Goal: Task Accomplishment & Management: Use online tool/utility

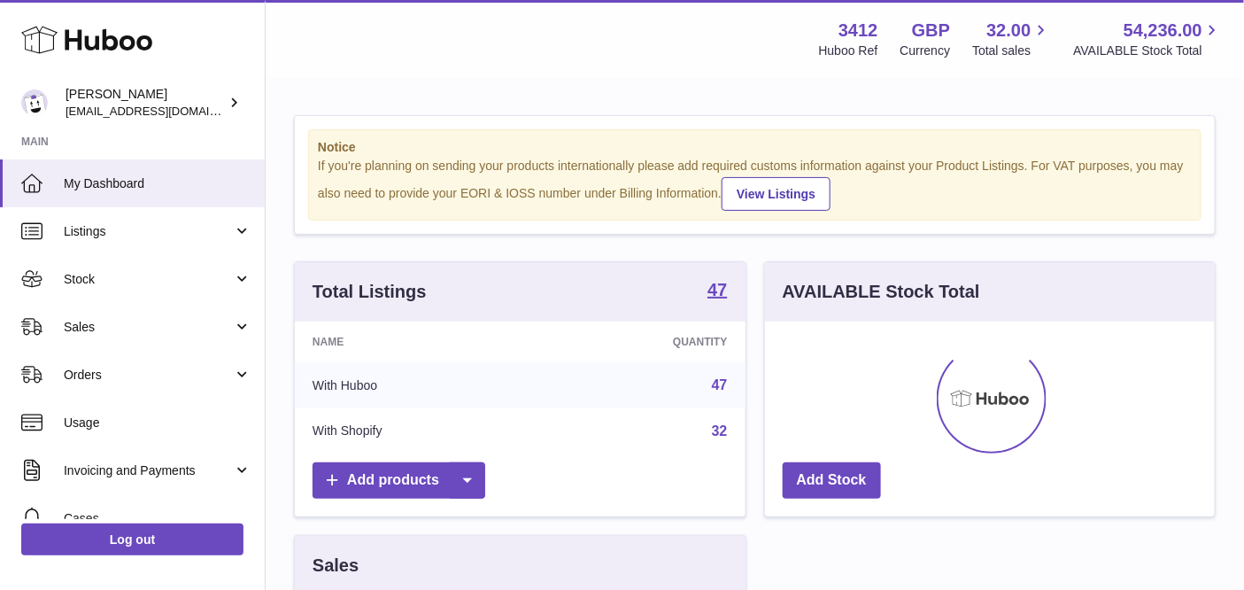
scroll to position [275, 459]
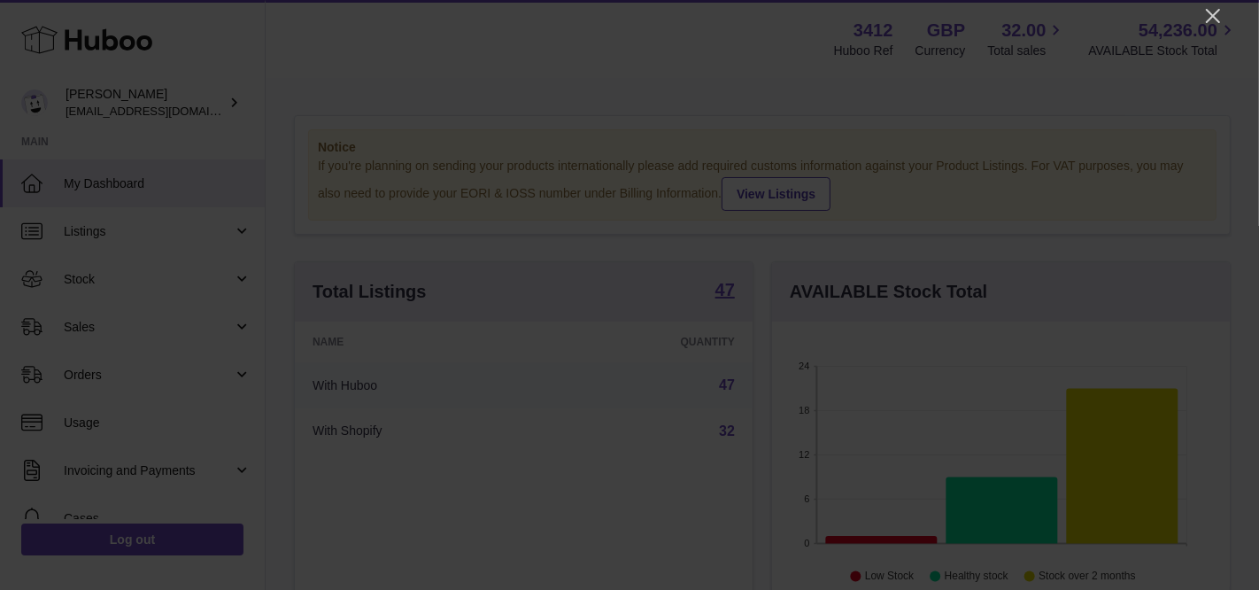
click at [1199, 20] on div at bounding box center [629, 295] width 1259 height 590
click at [1203, 15] on icon "Close" at bounding box center [1212, 15] width 21 height 21
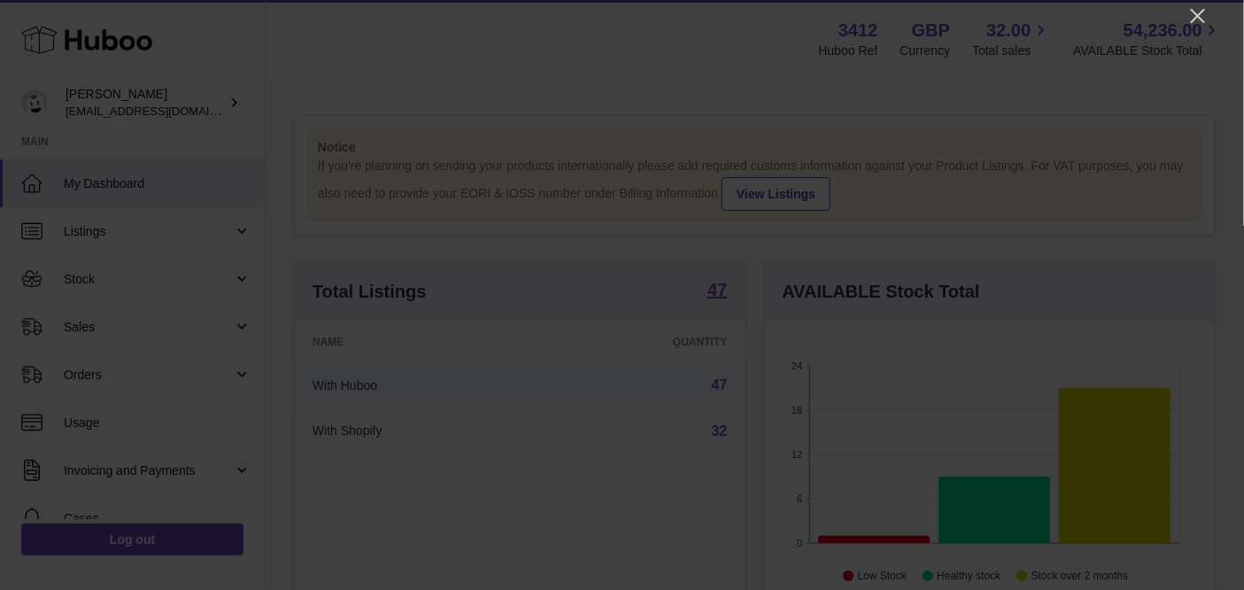
scroll to position [884897, 884723]
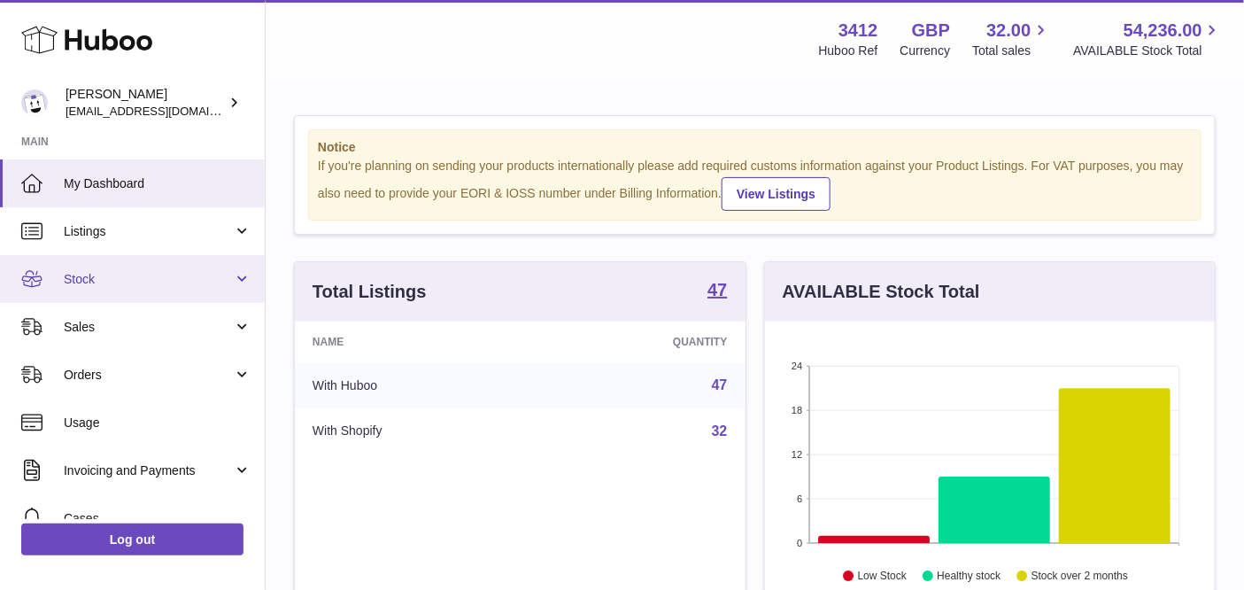
click at [144, 293] on link "Stock" at bounding box center [132, 279] width 265 height 48
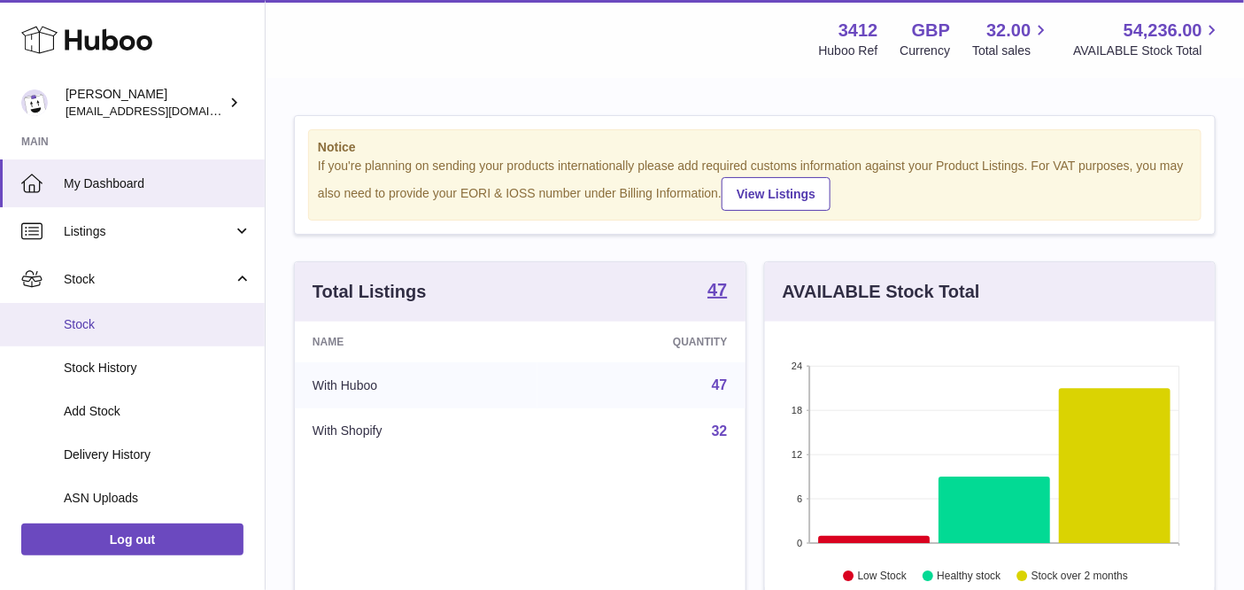
click at [146, 323] on span "Stock" at bounding box center [158, 324] width 188 height 17
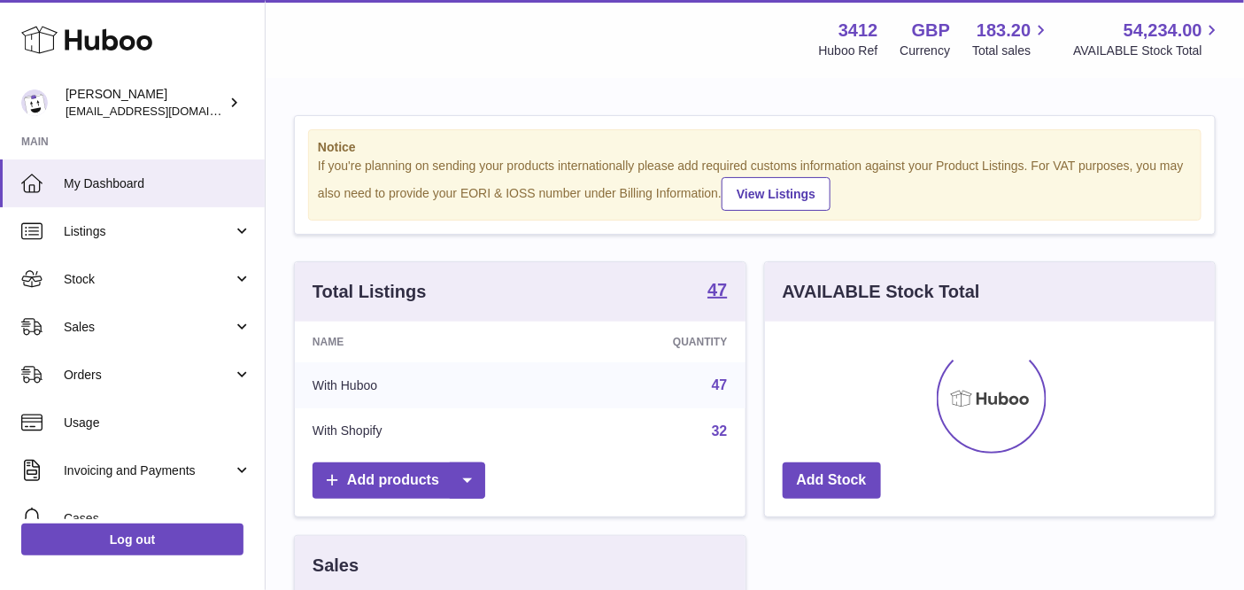
scroll to position [275, 451]
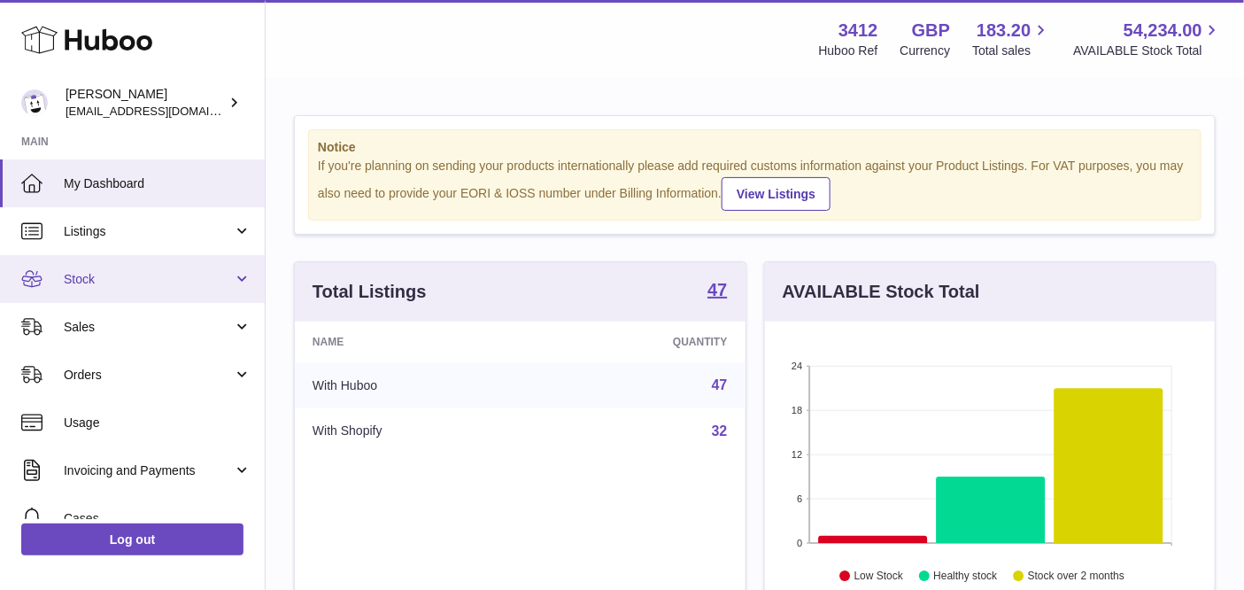
click at [173, 284] on span "Stock" at bounding box center [148, 279] width 169 height 17
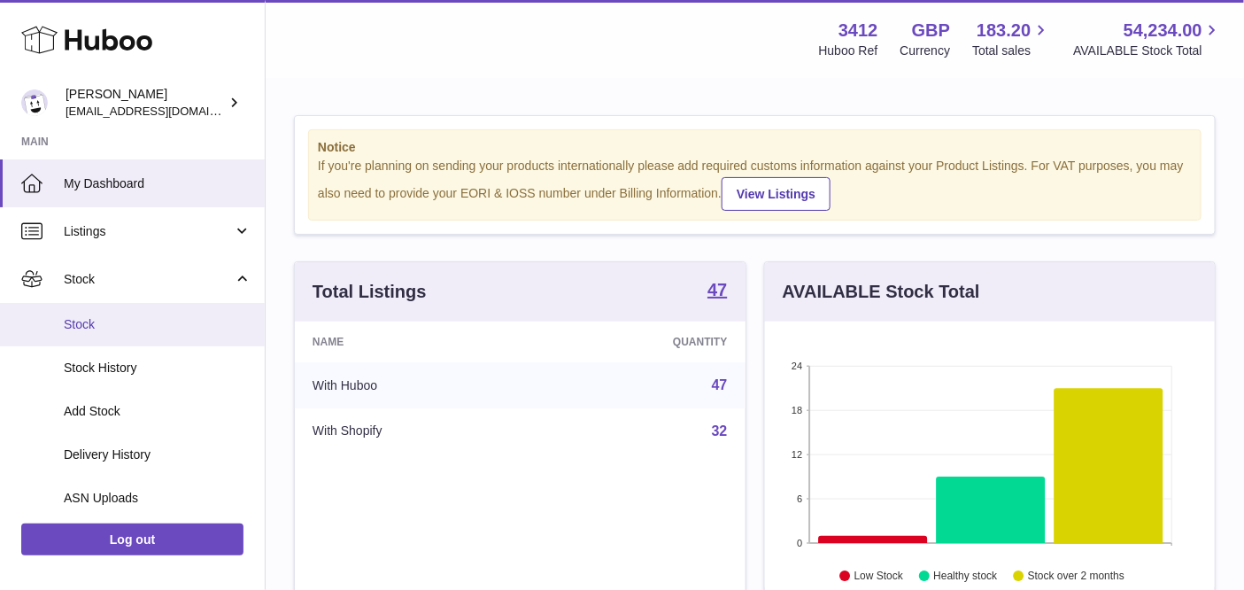
click at [166, 320] on span "Stock" at bounding box center [158, 324] width 188 height 17
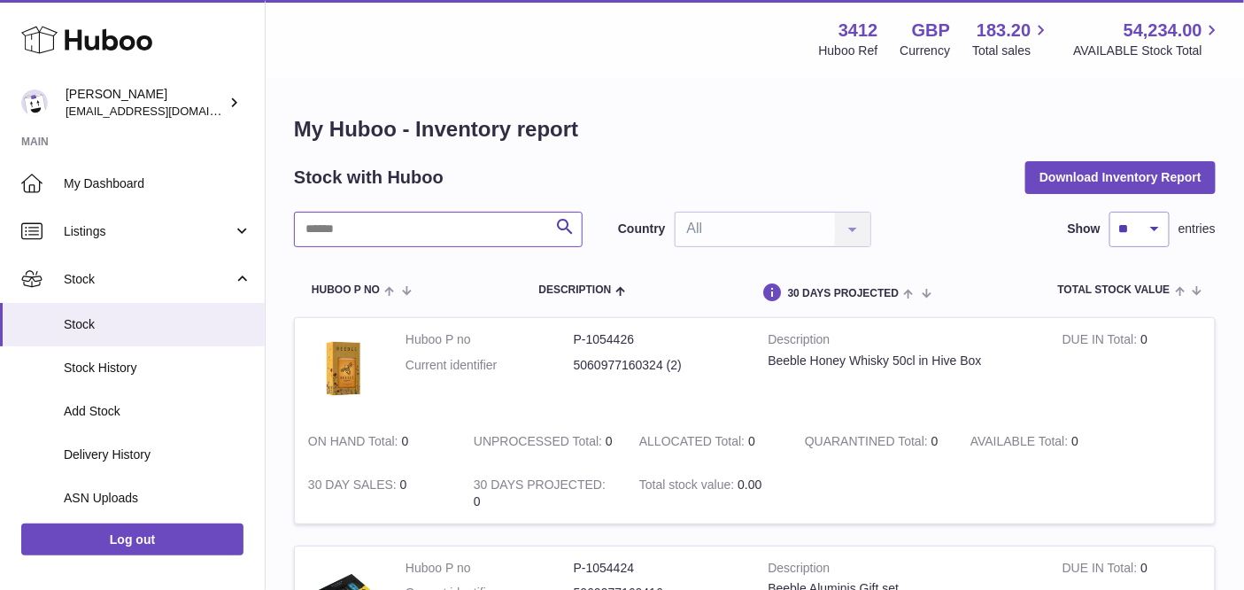
click at [434, 223] on input "text" at bounding box center [438, 229] width 289 height 35
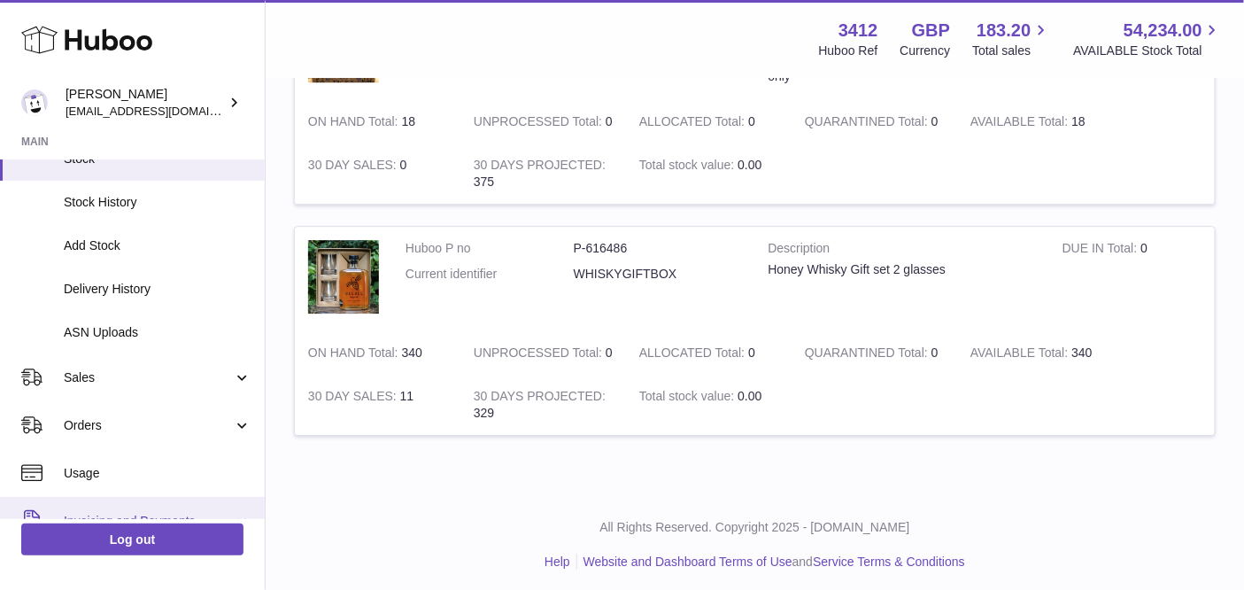
scroll to position [334, 0]
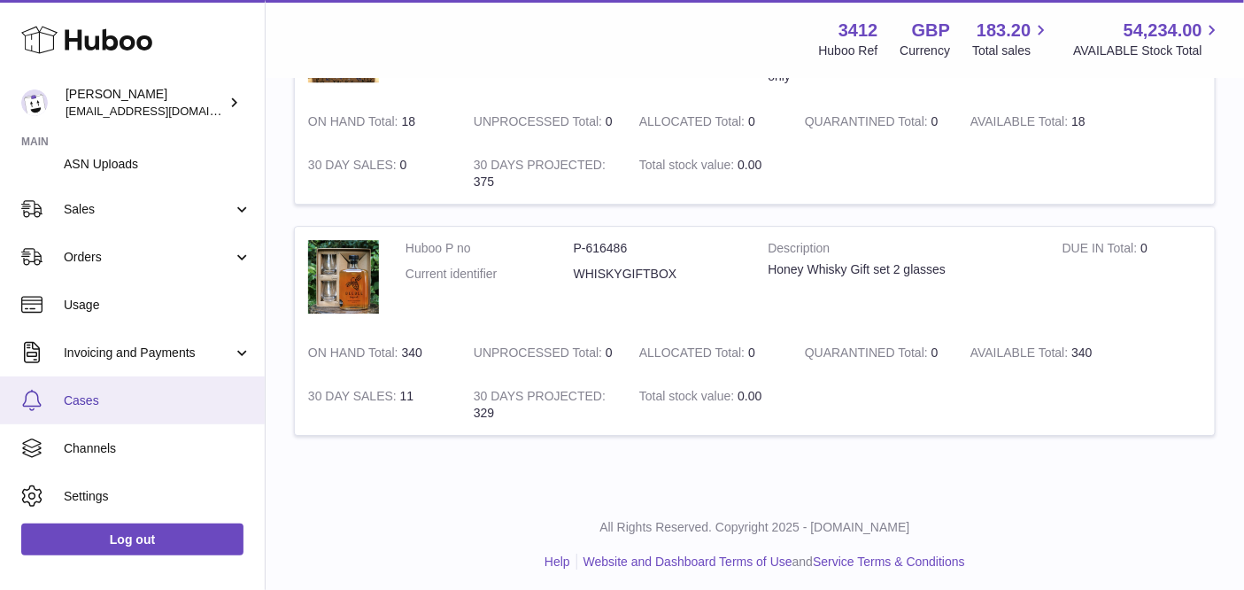
type input "****"
click at [107, 406] on span "Cases" at bounding box center [158, 400] width 188 height 17
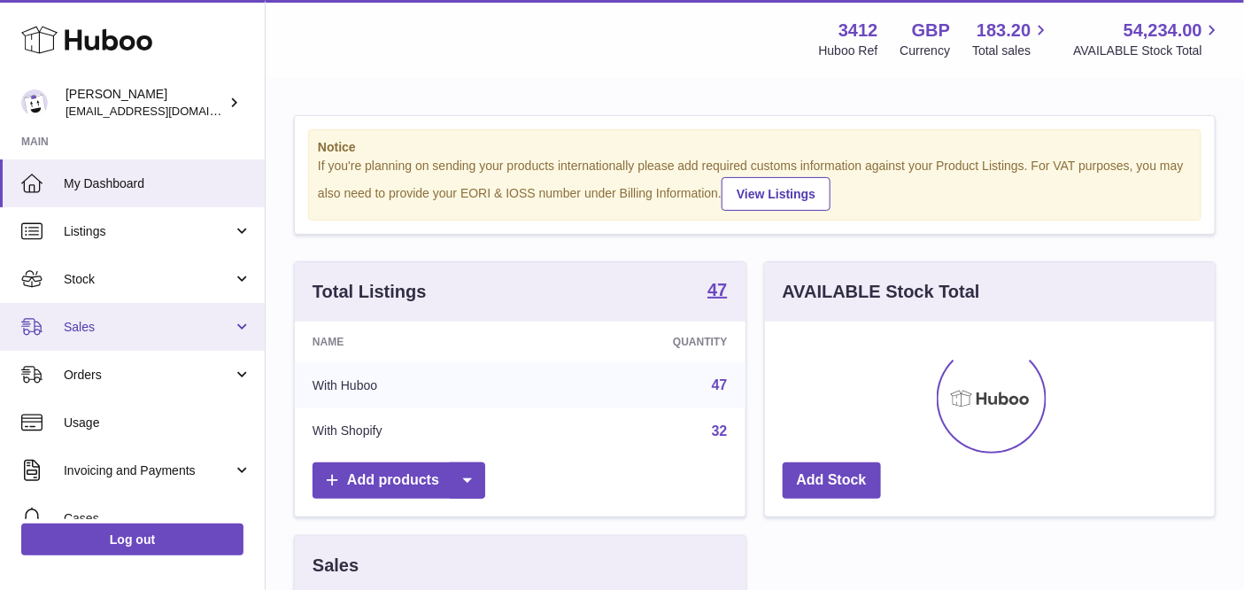
scroll to position [275, 451]
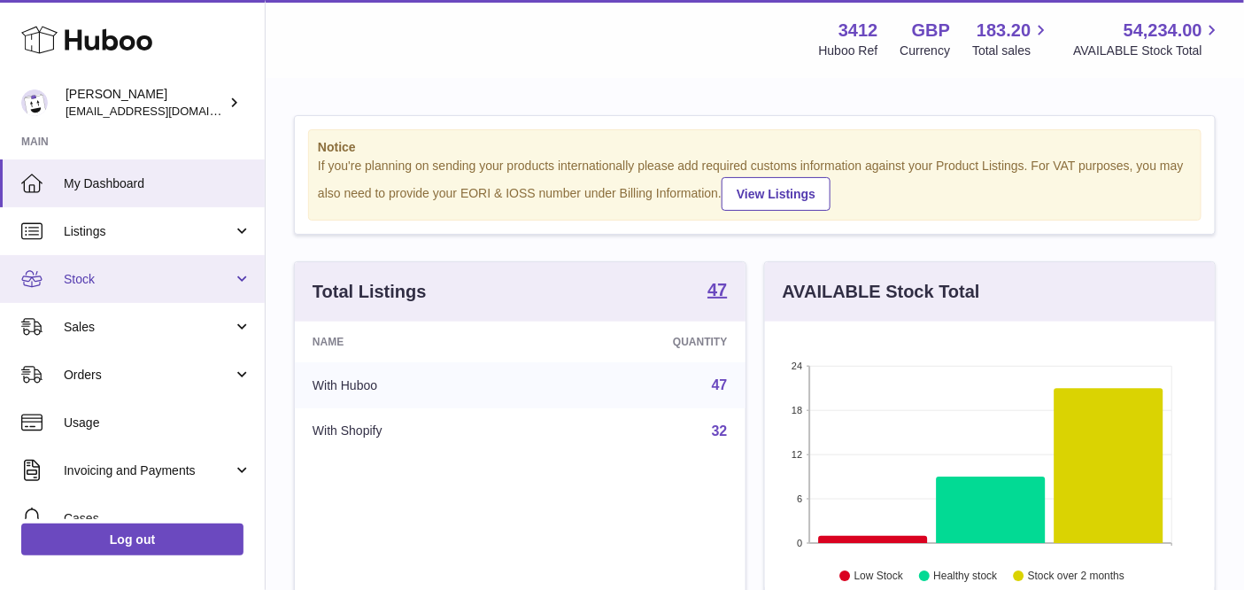
click at [126, 286] on span "Stock" at bounding box center [148, 279] width 169 height 17
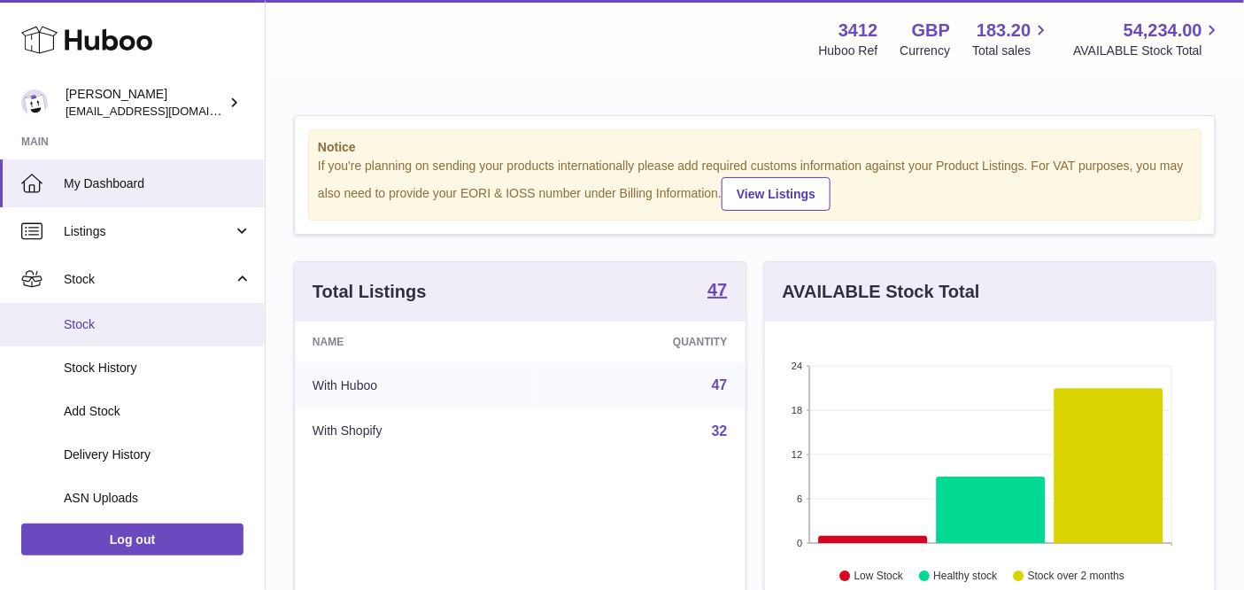
click at [135, 331] on span "Stock" at bounding box center [158, 324] width 188 height 17
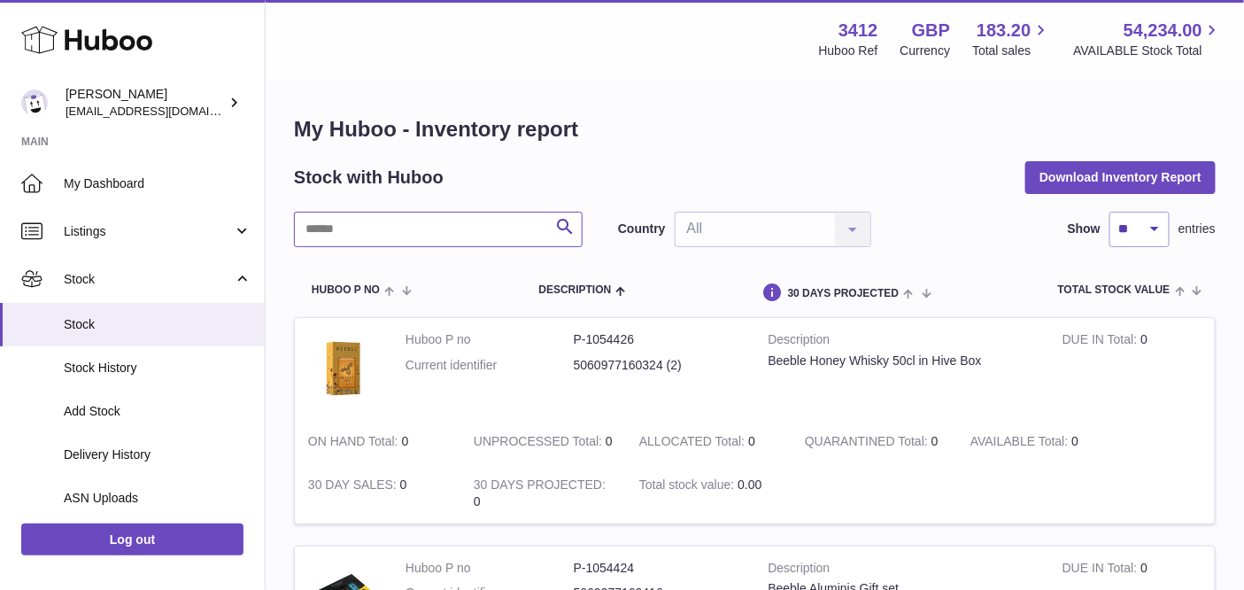
click at [382, 220] on input "text" at bounding box center [438, 229] width 289 height 35
type input "****"
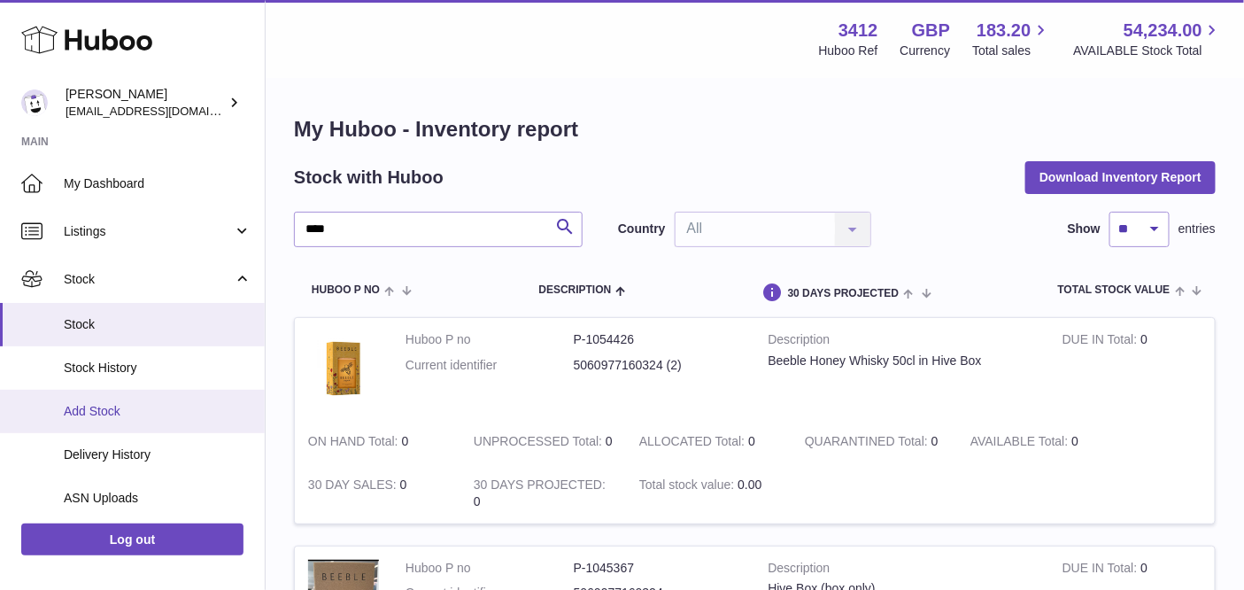
click at [112, 403] on span "Add Stock" at bounding box center [158, 411] width 188 height 17
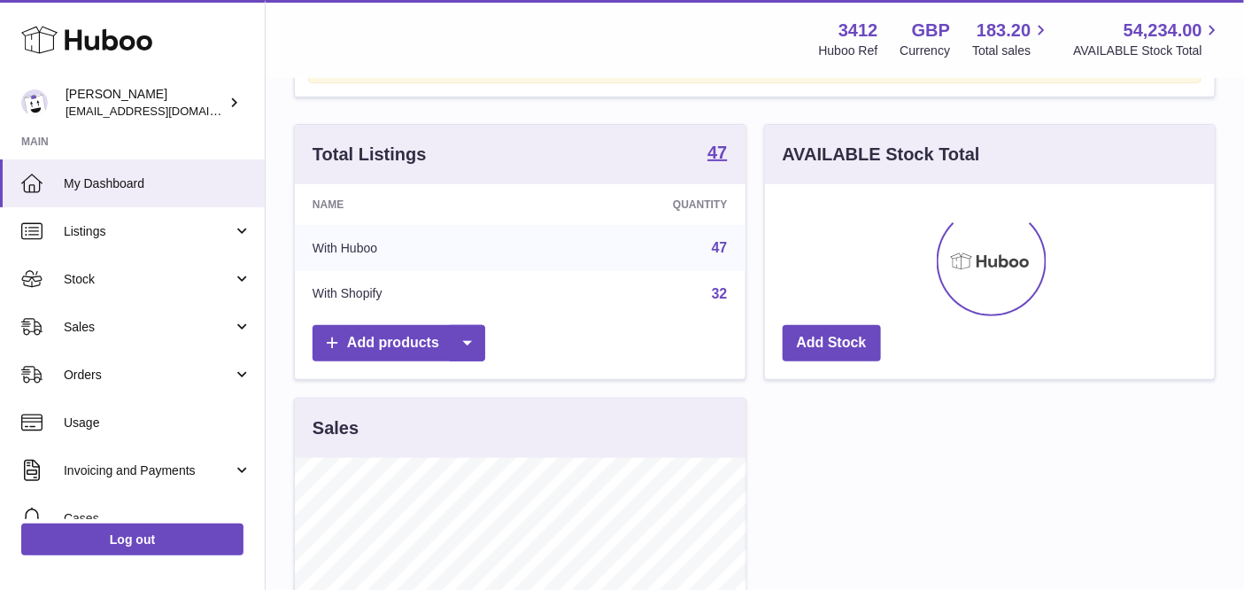
scroll to position [389, 0]
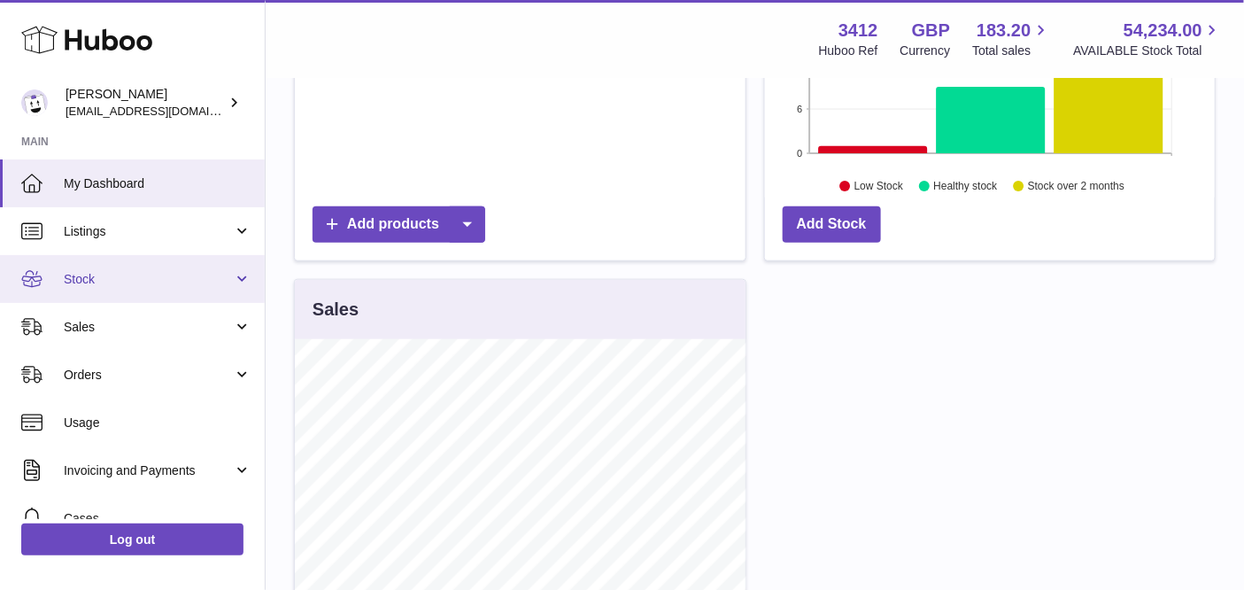
click at [108, 274] on span "Stock" at bounding box center [148, 279] width 169 height 17
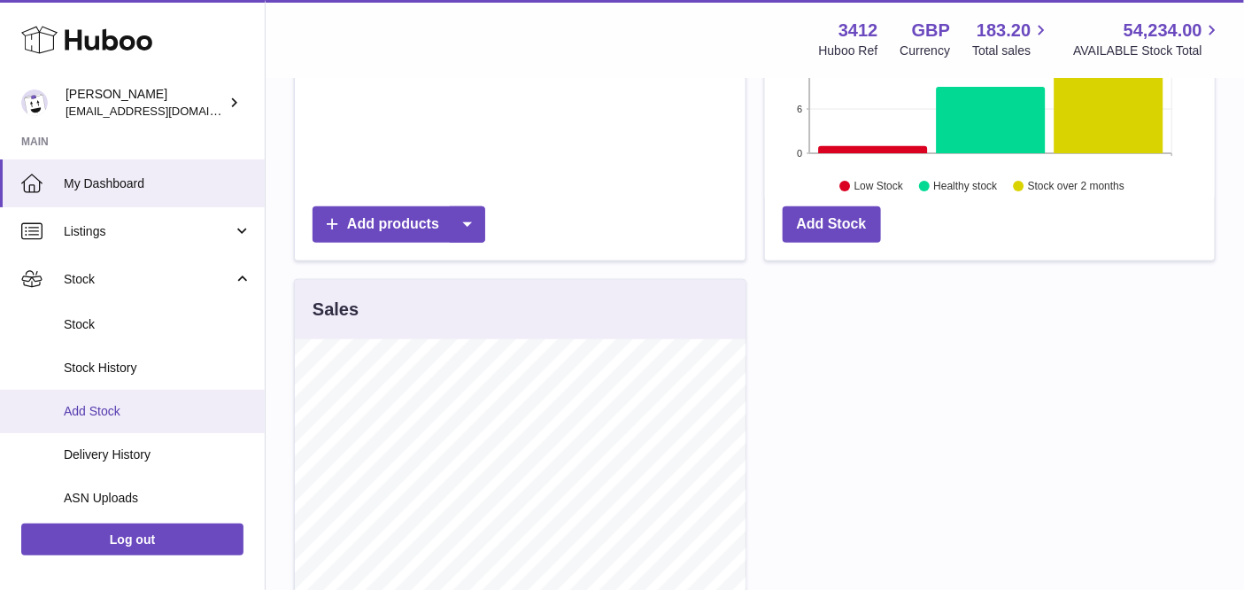
click at [119, 409] on span "Add Stock" at bounding box center [158, 411] width 188 height 17
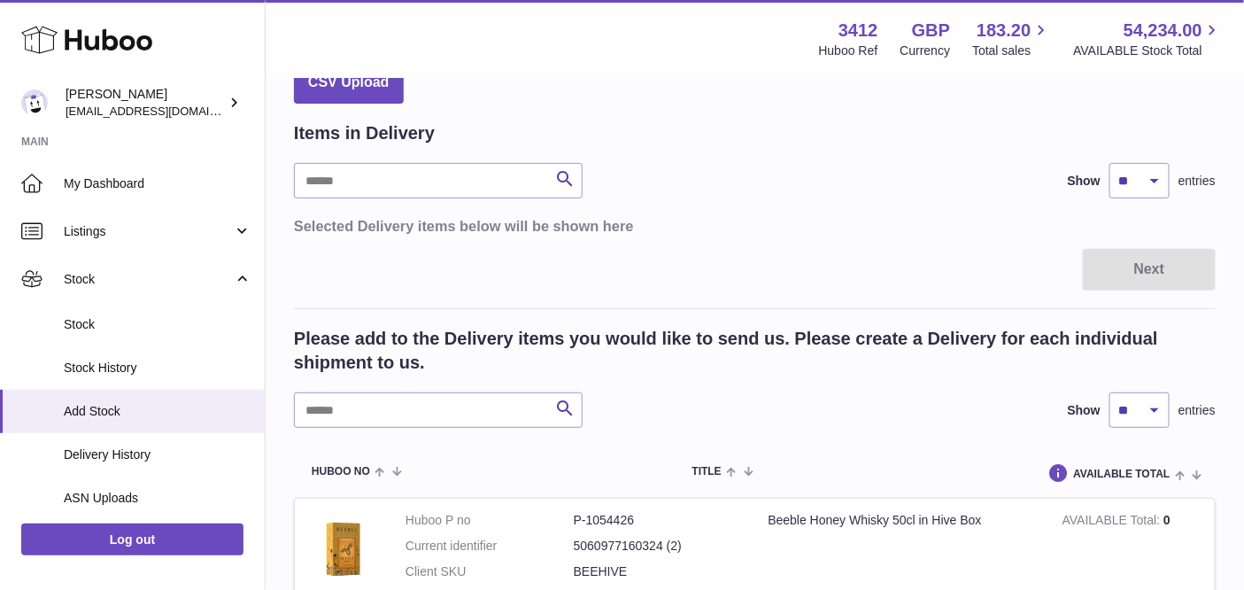
scroll to position [175, 0]
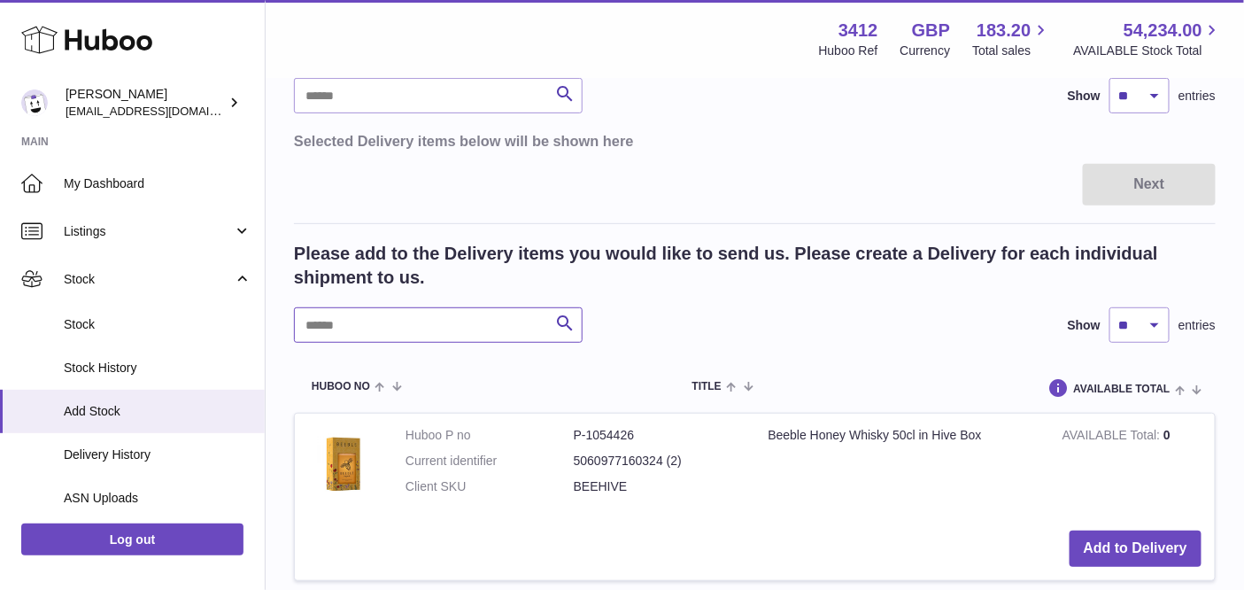
click at [389, 337] on input "text" at bounding box center [438, 324] width 289 height 35
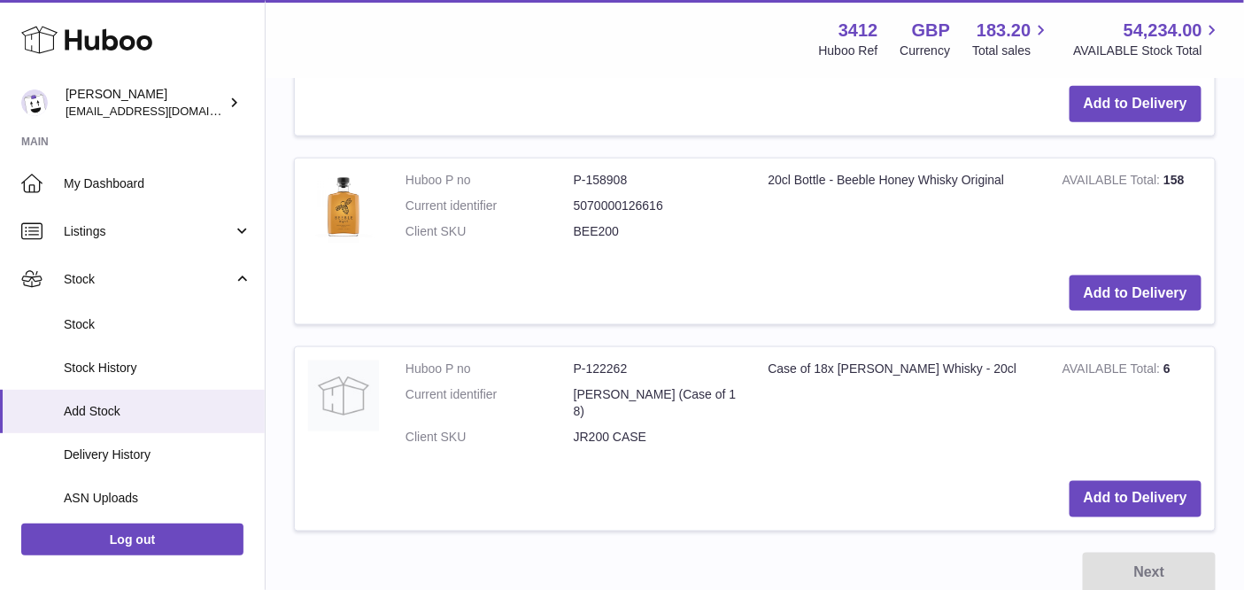
scroll to position [626, 0]
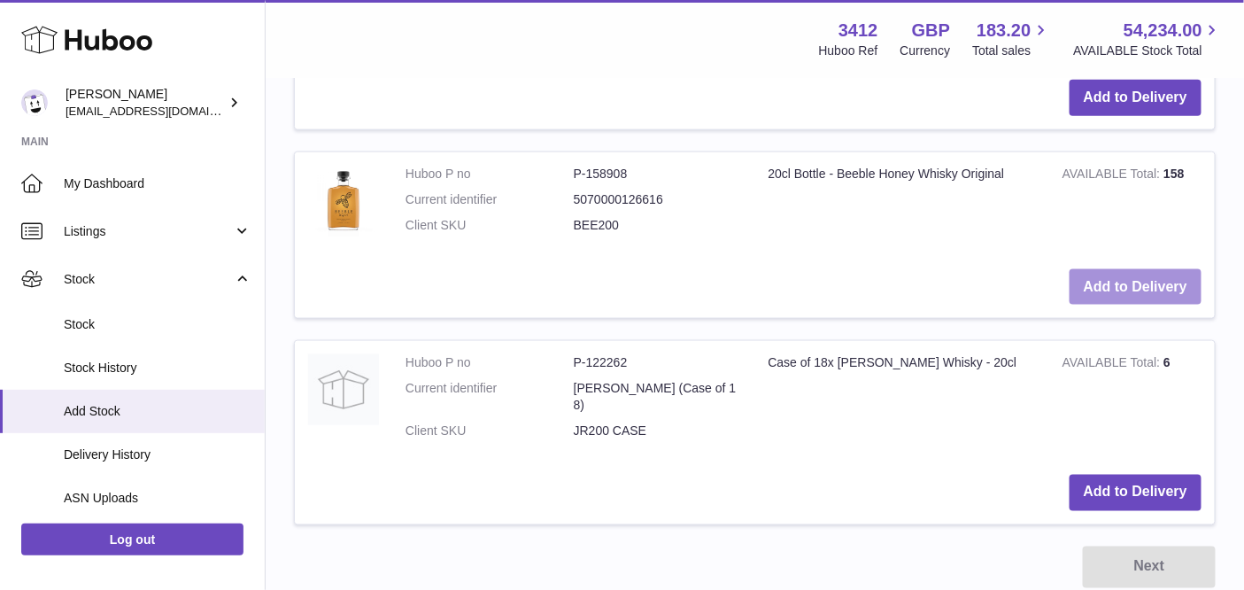
type input "****"
click at [1100, 283] on button "Add to Delivery" at bounding box center [1135, 287] width 132 height 36
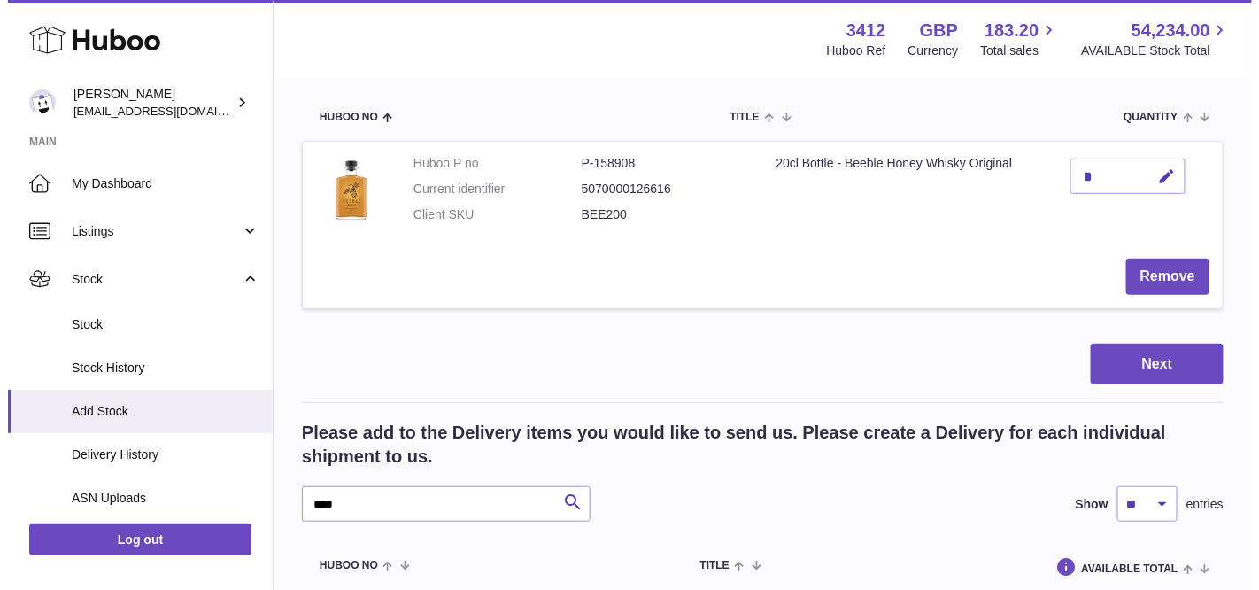
scroll to position [133, 0]
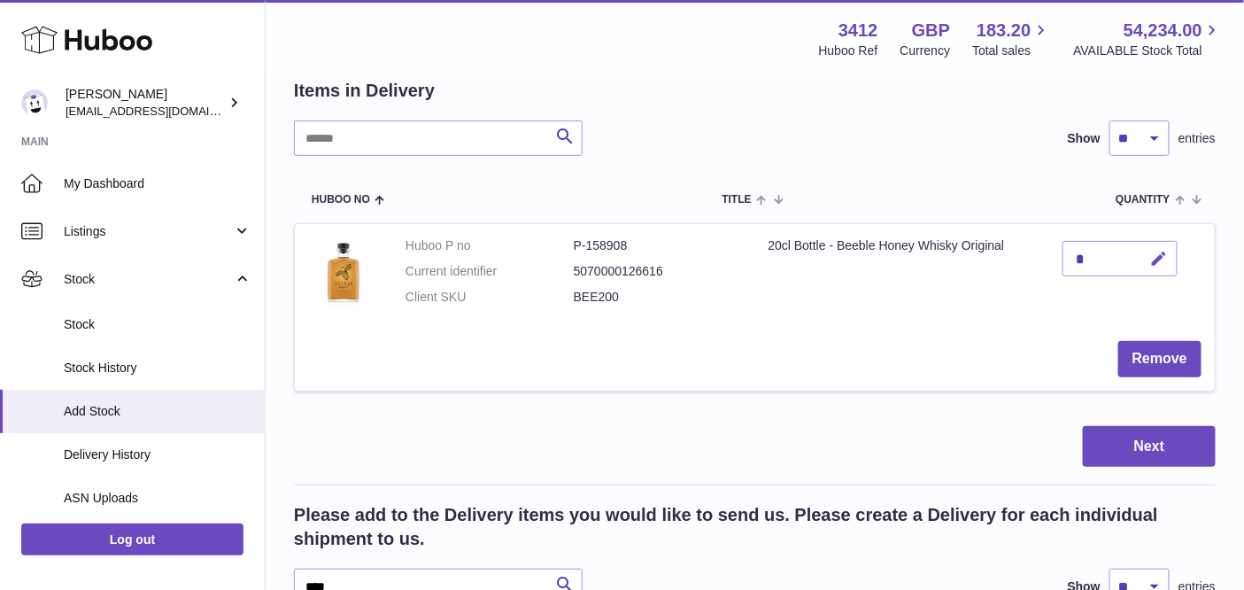
click at [1168, 254] on icon "button" at bounding box center [1159, 259] width 19 height 19
type input "***"
click at [1153, 255] on icon "submit" at bounding box center [1160, 259] width 16 height 16
click at [1137, 448] on button "Next" at bounding box center [1149, 447] width 133 height 42
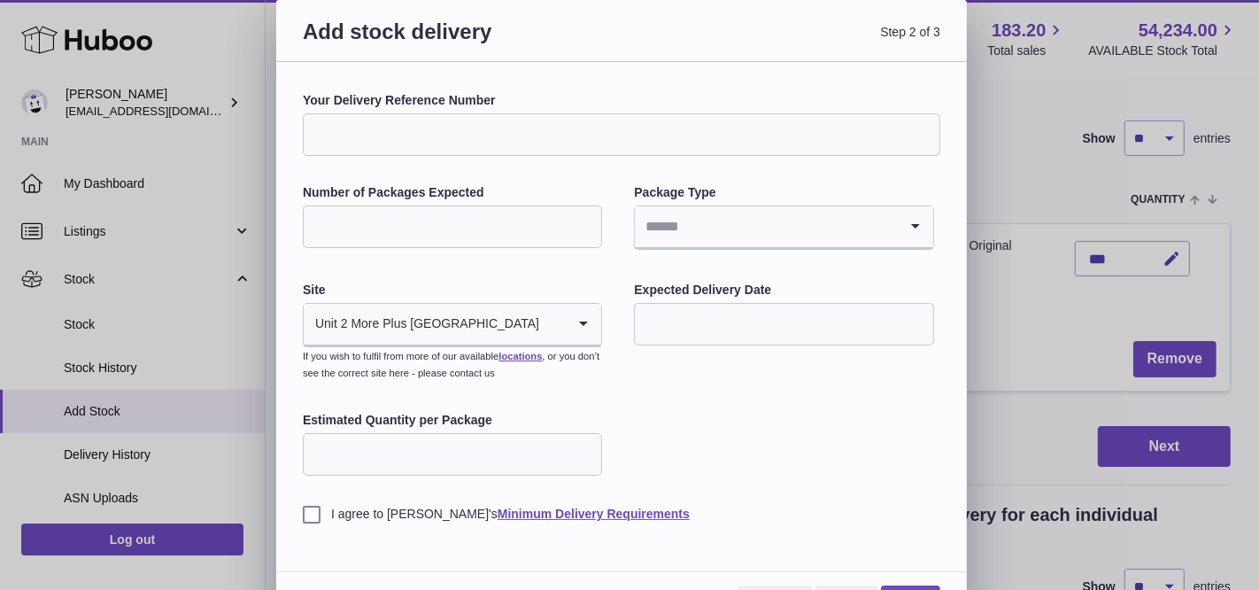
click at [428, 132] on input "Your Delivery Reference Number" at bounding box center [621, 134] width 637 height 42
type input "********"
click at [370, 236] on input "Number of Packages Expected" at bounding box center [452, 226] width 299 height 42
type input "**"
click at [773, 243] on input "Search for option" at bounding box center [766, 226] width 262 height 41
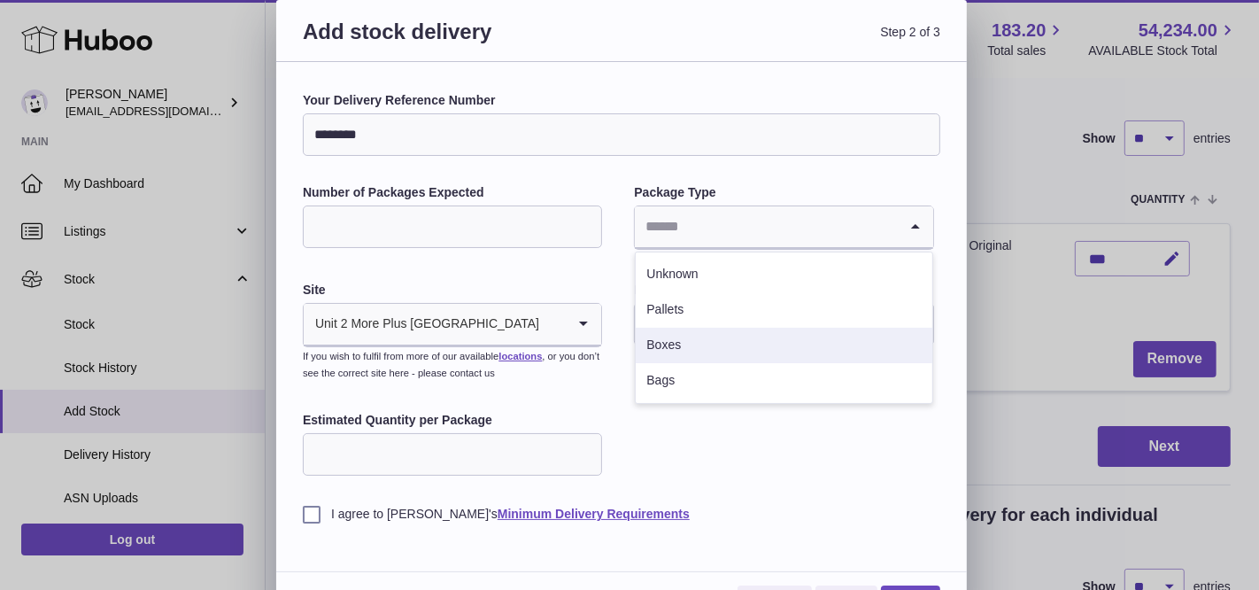
click at [701, 339] on li "Boxes" at bounding box center [784, 345] width 296 height 35
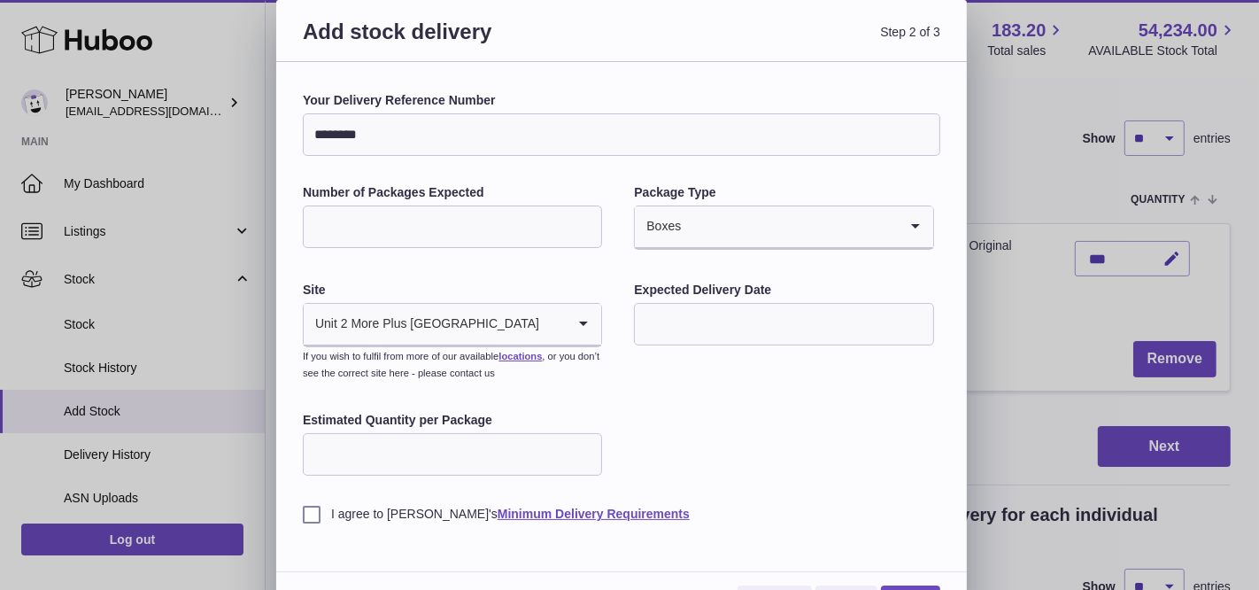
click at [695, 328] on input "text" at bounding box center [783, 324] width 299 height 42
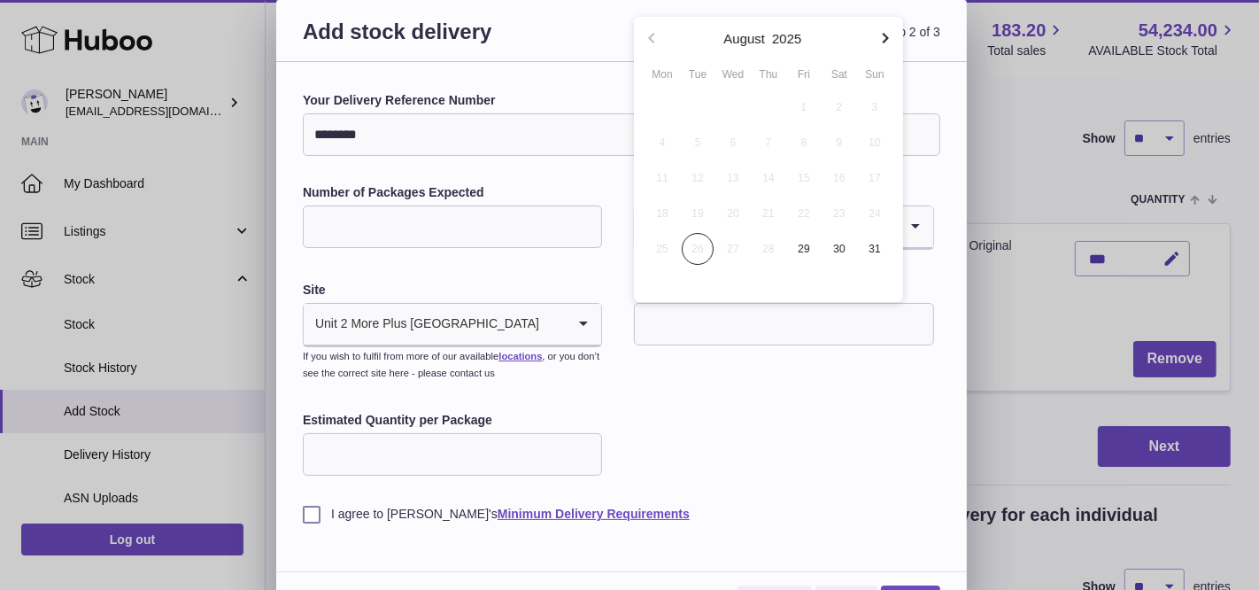
drag, startPoint x: 804, startPoint y: 242, endPoint x: 795, endPoint y: 245, distance: 9.5
click at [804, 242] on span "29" at bounding box center [804, 249] width 32 height 32
type input "**********"
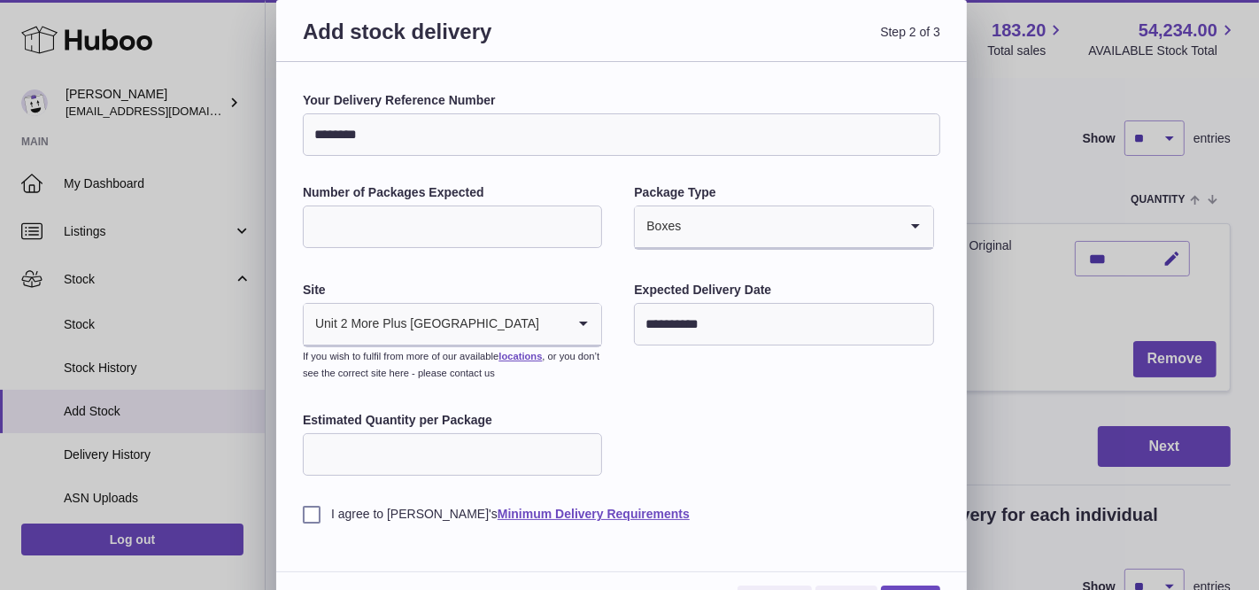
click at [457, 443] on input "Estimated Quantity per Package" at bounding box center [452, 454] width 299 height 42
type input "**"
click at [727, 437] on div "**********" at bounding box center [621, 307] width 637 height 430
click at [312, 513] on label "I agree to Huboo's Minimum Delivery Requirements" at bounding box center [621, 513] width 637 height 17
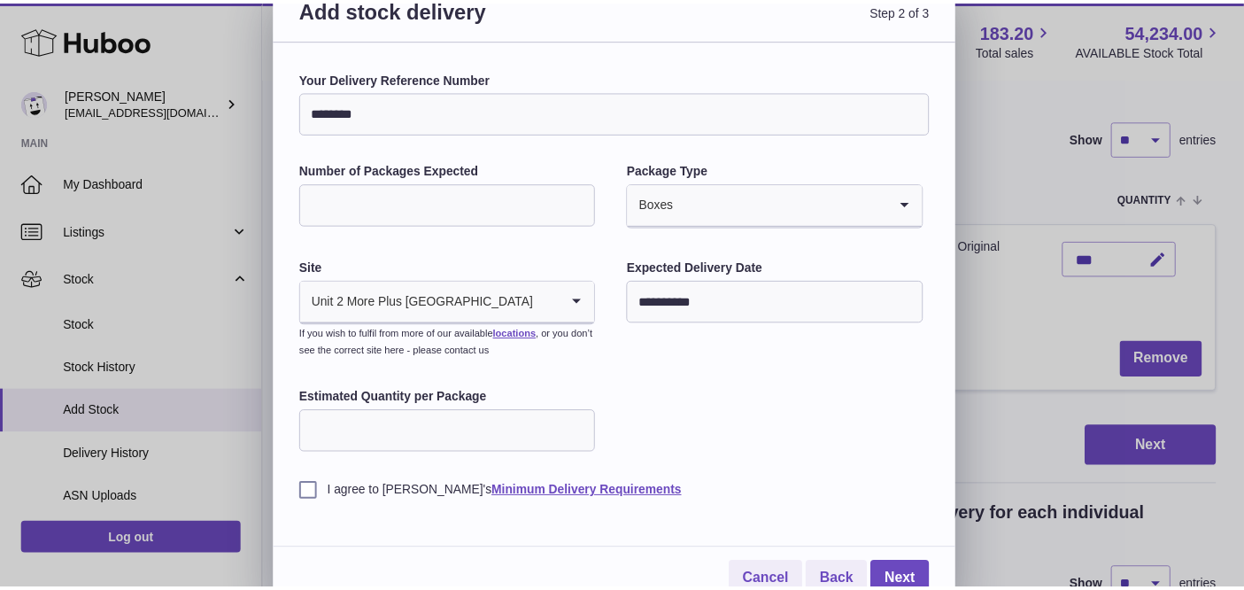
scroll to position [40, 0]
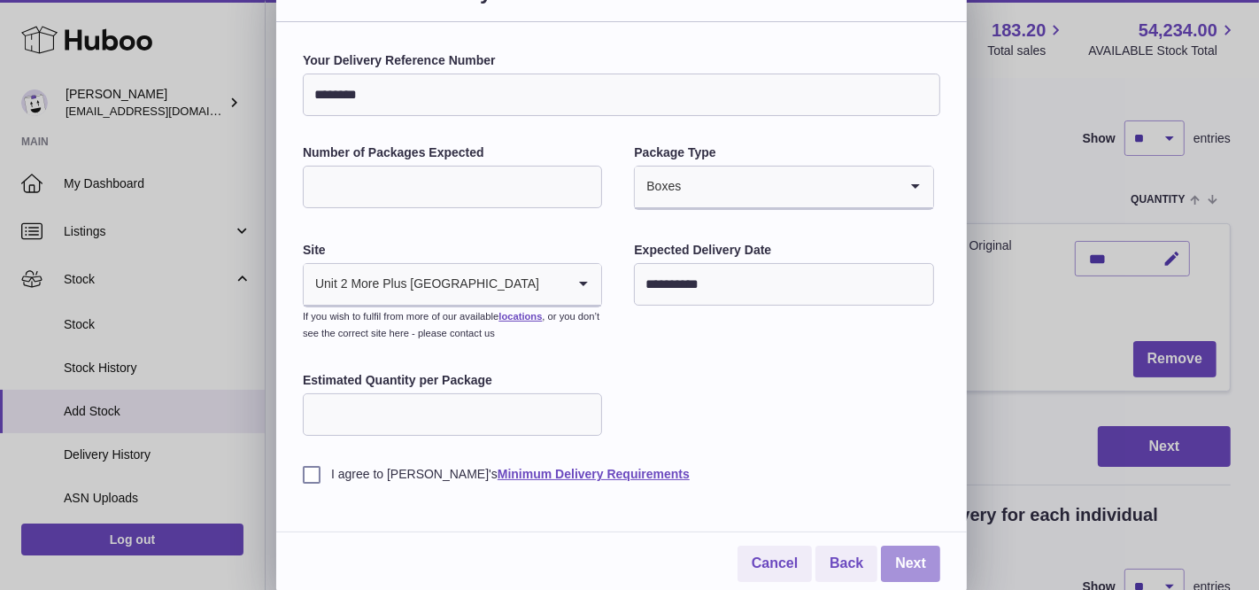
click at [905, 556] on link "Next" at bounding box center [910, 563] width 59 height 36
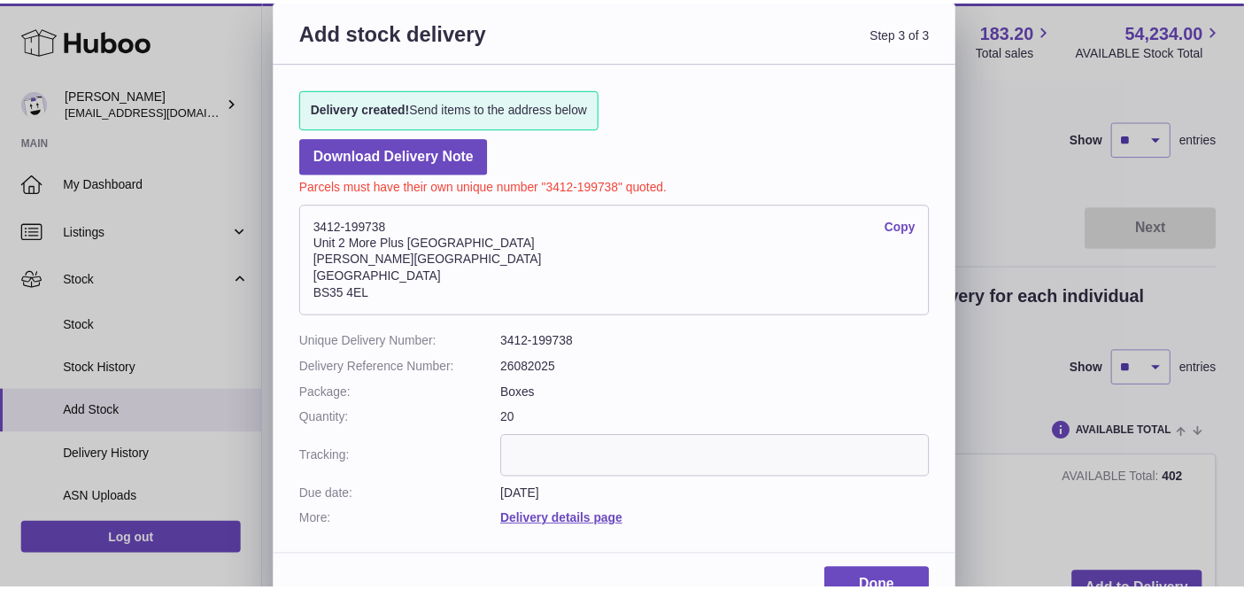
scroll to position [0, 0]
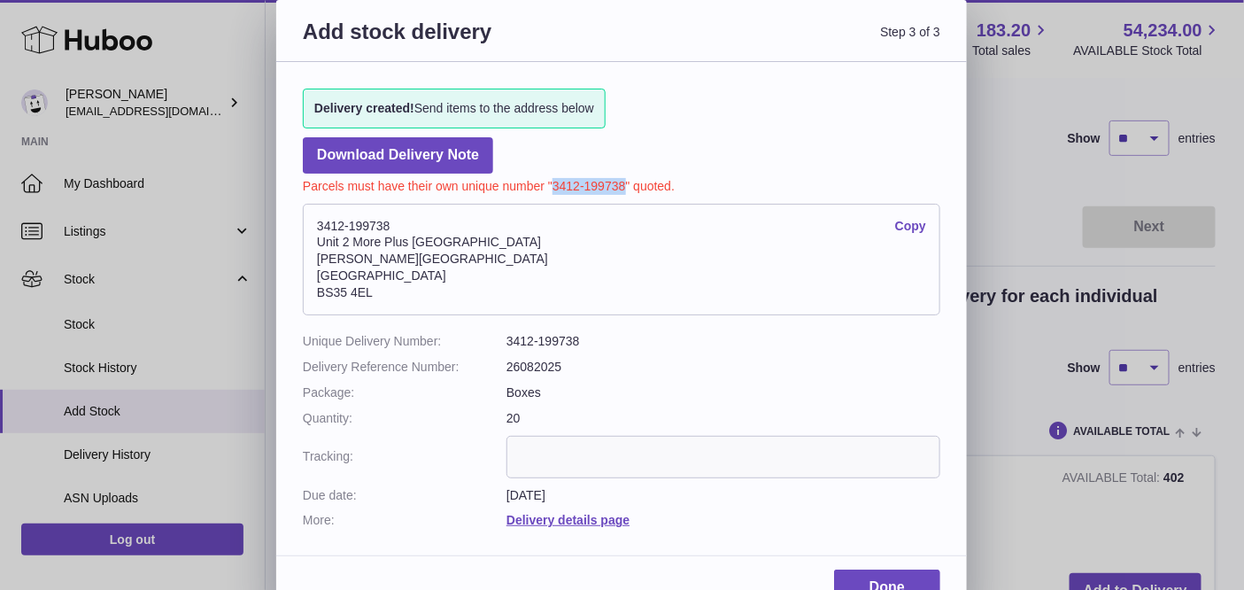
drag, startPoint x: 624, startPoint y: 186, endPoint x: 554, endPoint y: 186, distance: 69.9
click at [554, 186] on p "Parcels must have their own unique number "3412-199738" quoted." at bounding box center [621, 183] width 637 height 21
copy p "3412-199738"
click at [874, 570] on link "Done" at bounding box center [887, 587] width 106 height 36
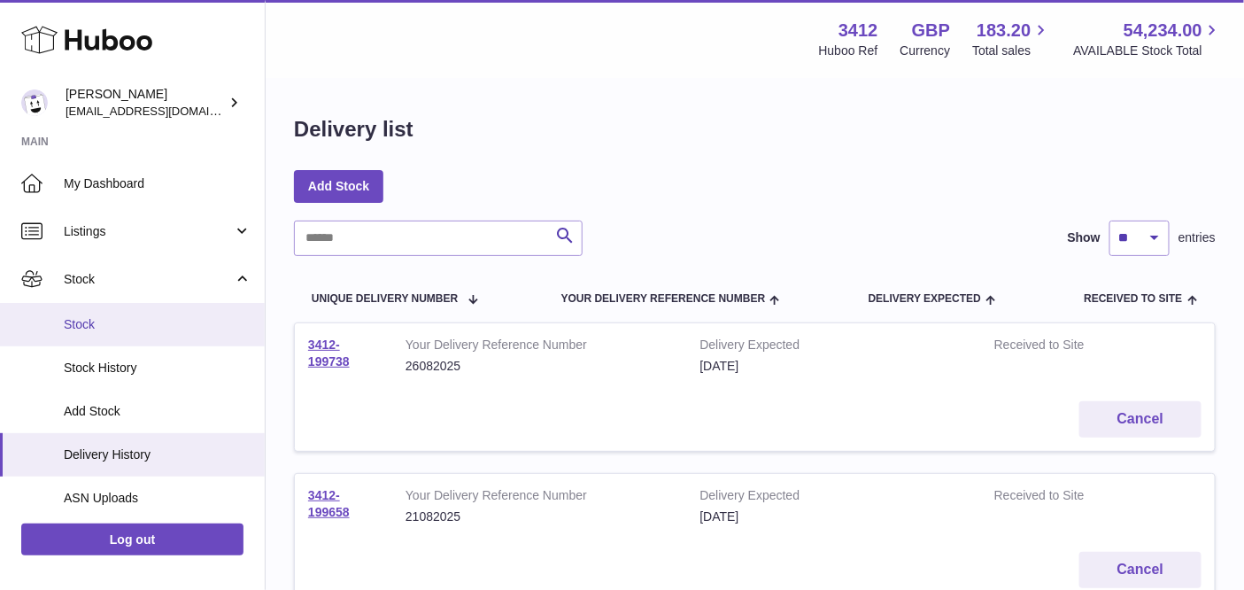
click at [119, 328] on span "Stock" at bounding box center [158, 324] width 188 height 17
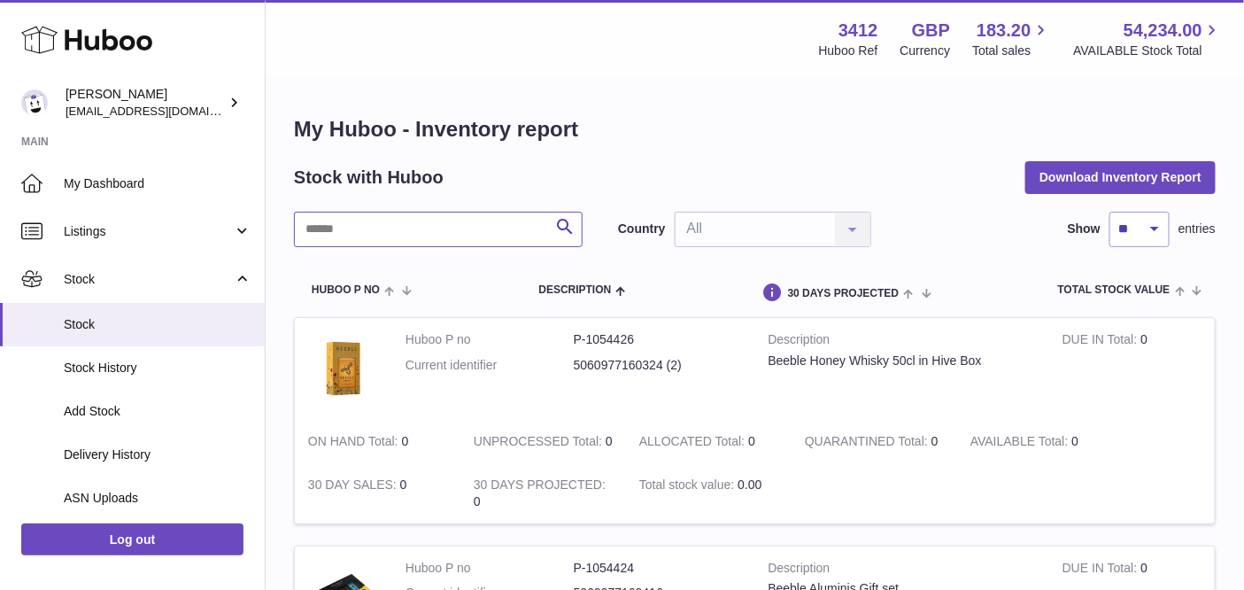
click at [416, 227] on input "text" at bounding box center [438, 229] width 289 height 35
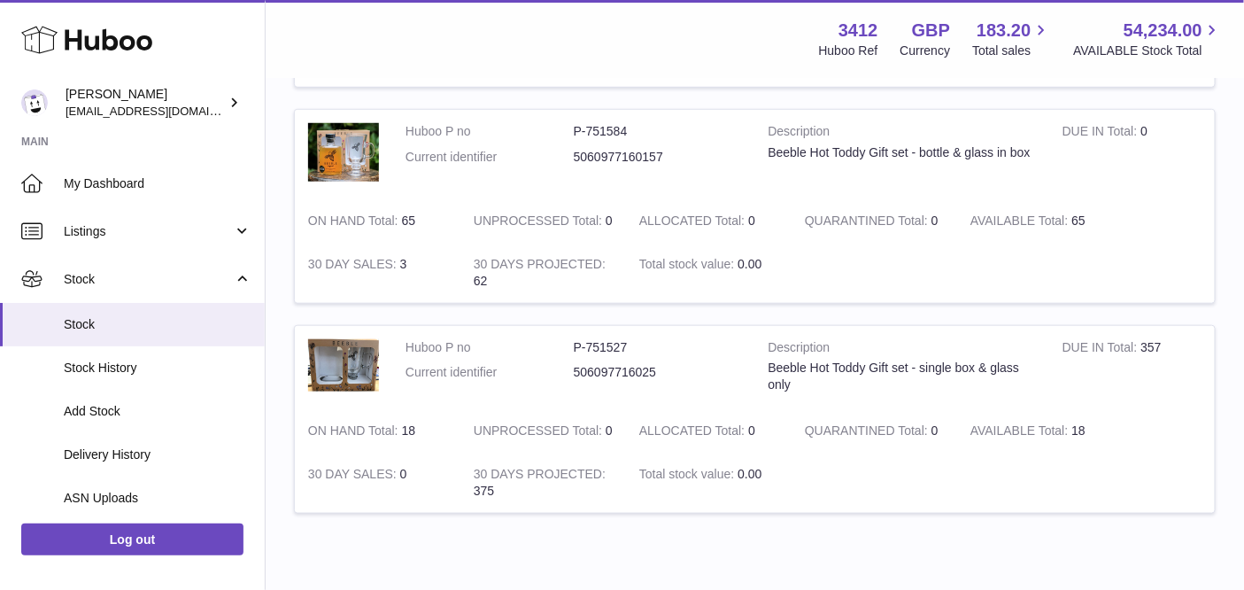
scroll to position [494, 0]
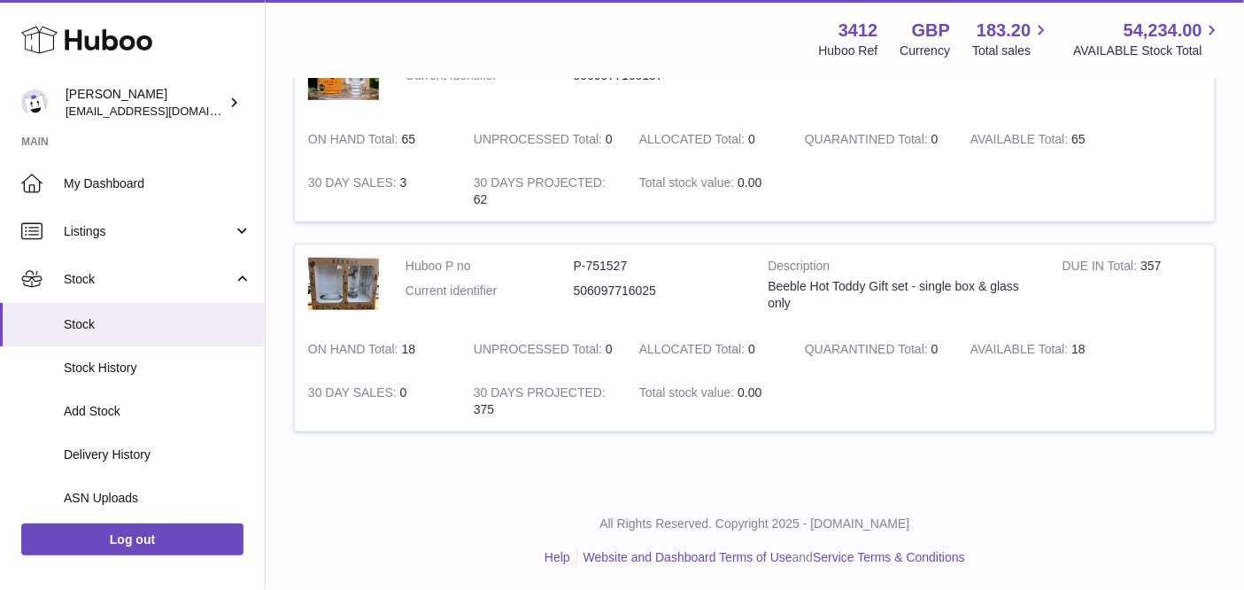
type input "*********"
drag, startPoint x: 1139, startPoint y: 264, endPoint x: 1165, endPoint y: 262, distance: 25.7
click at [1165, 262] on td "DUE IN Total 357" at bounding box center [1132, 285] width 166 height 83
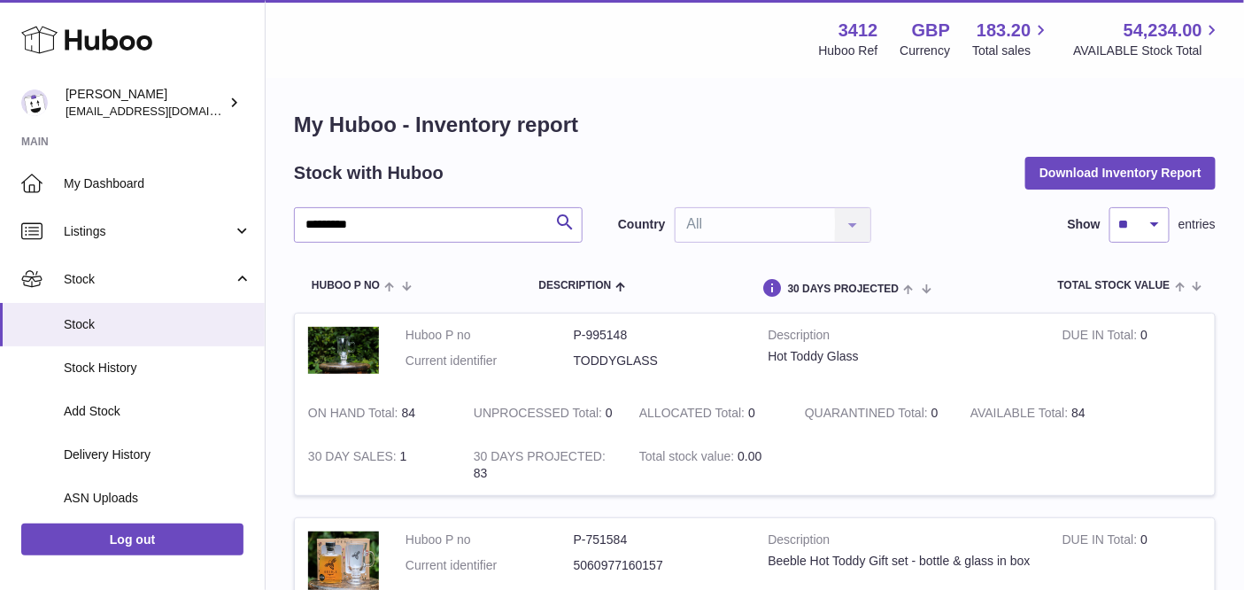
scroll to position [0, 0]
